Goal: Information Seeking & Learning: Find specific fact

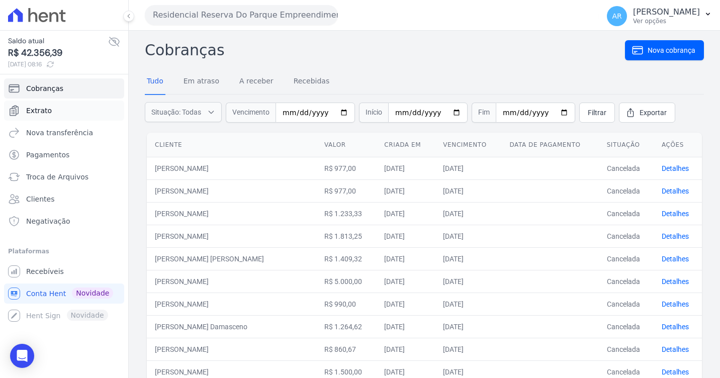
click at [28, 115] on span "Extrato" at bounding box center [39, 111] width 26 height 10
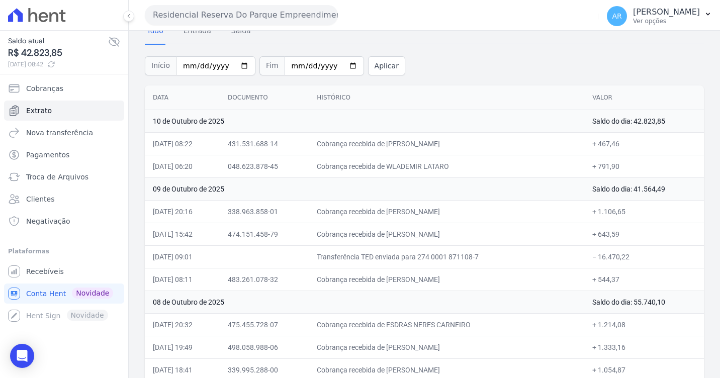
scroll to position [101, 0]
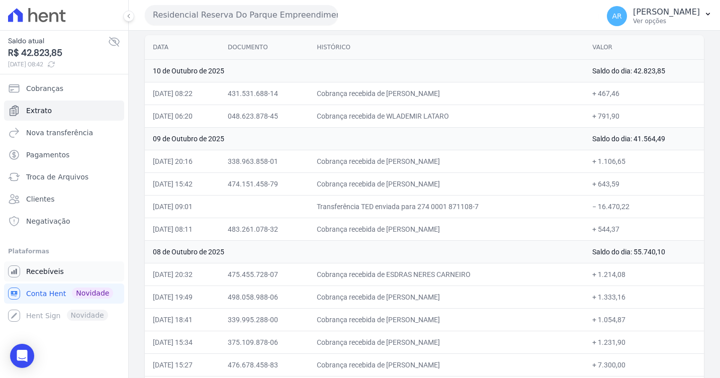
click at [31, 273] on span "Recebíveis" at bounding box center [45, 271] width 38 height 10
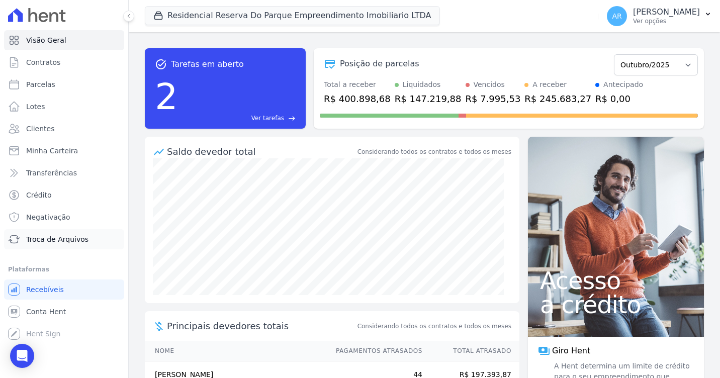
click at [59, 240] on span "Troca de Arquivos" at bounding box center [57, 239] width 62 height 10
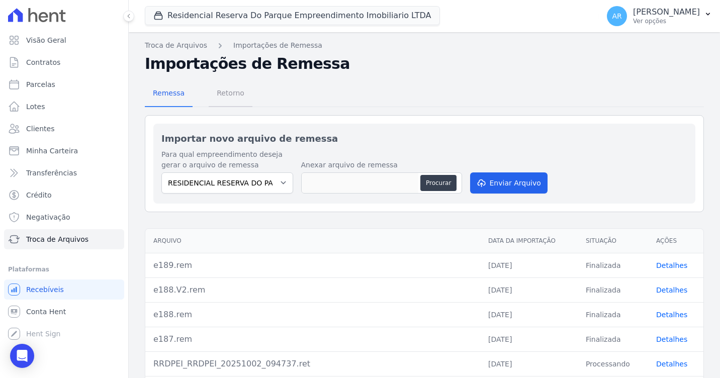
click at [238, 103] on span "Retorno" at bounding box center [231, 93] width 40 height 20
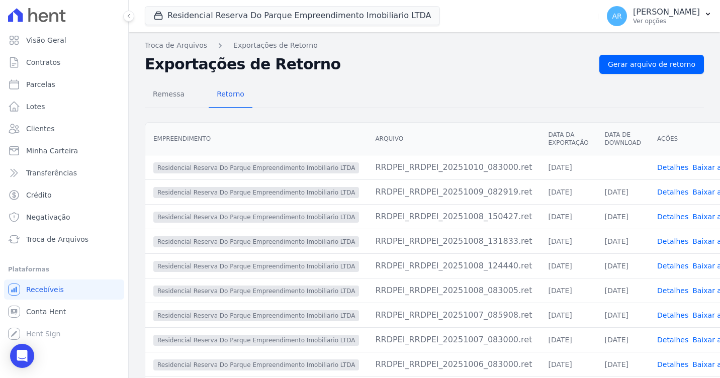
click at [692, 166] on link "Baixar arquivo" at bounding box center [717, 167] width 51 height 8
click at [441, 52] on div "Troca de Arquivos Exportações de Retorno Exportações de Retorno Gerar arquivo d…" at bounding box center [424, 238] width 591 height 413
click at [659, 66] on span "Gerar arquivo de retorno" at bounding box center [651, 64] width 87 height 10
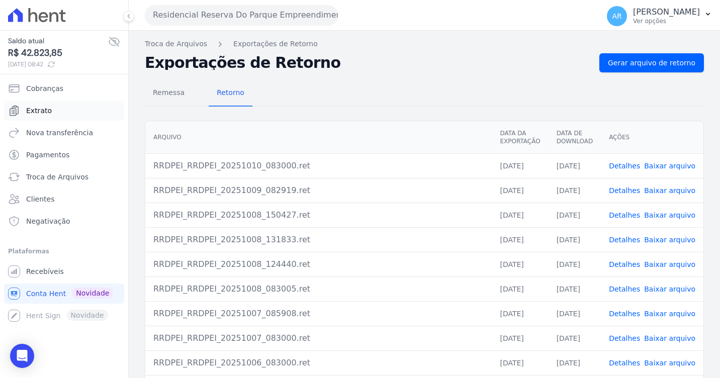
click at [66, 113] on link "Extrato" at bounding box center [64, 111] width 120 height 20
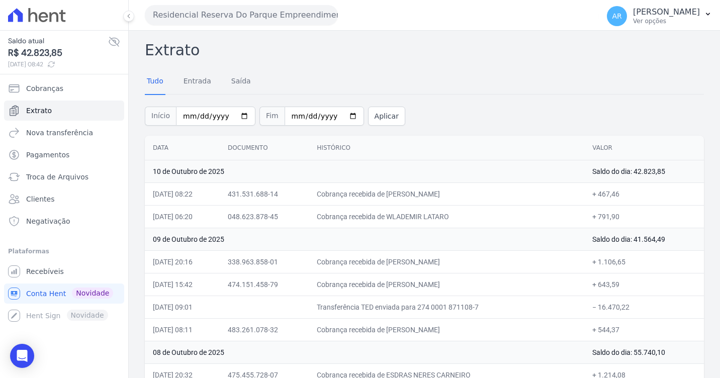
drag, startPoint x: 489, startPoint y: 333, endPoint x: 399, endPoint y: 334, distance: 90.0
click at [399, 334] on td "Cobrança recebida de [PERSON_NAME]" at bounding box center [446, 329] width 275 height 23
copy td "[PERSON_NAME]"
click at [394, 143] on th "Histórico" at bounding box center [446, 148] width 275 height 25
click at [52, 266] on link "Recebíveis" at bounding box center [64, 271] width 120 height 20
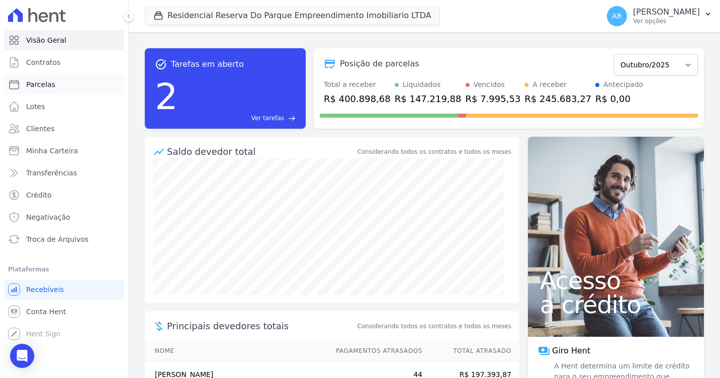
click at [52, 89] on link "Parcelas" at bounding box center [64, 84] width 120 height 20
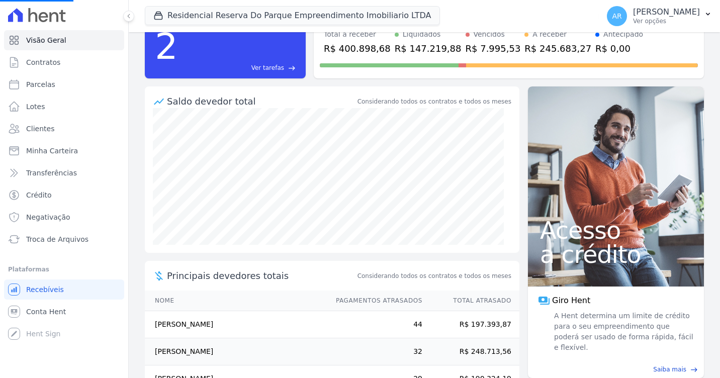
select select
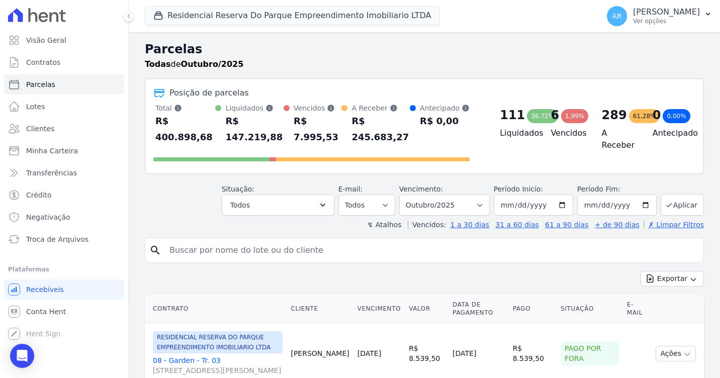
click at [248, 240] on input "search" at bounding box center [431, 250] width 536 height 20
paste input "[PERSON_NAME]"
type input "[PERSON_NAME]"
select select
